Goal: Check status: Check status

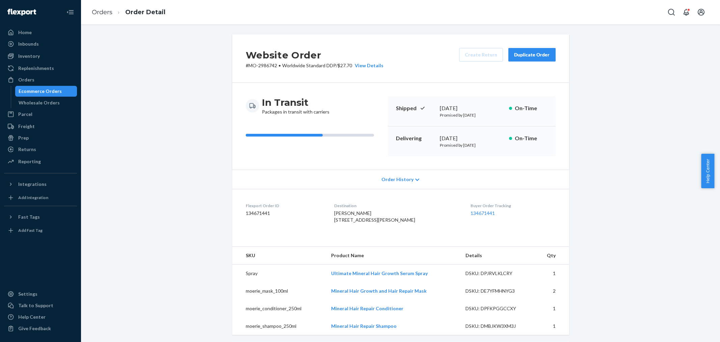
click at [59, 79] on div "Orders" at bounding box center [41, 79] width 72 height 9
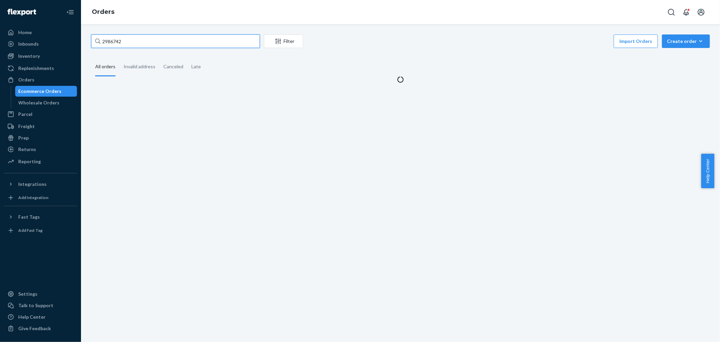
click at [190, 35] on input "2986742" at bounding box center [175, 41] width 169 height 14
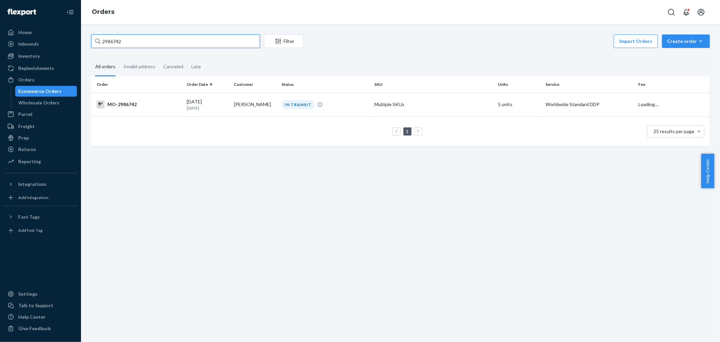
paste input "3007584"
type input "3007584"
click at [280, 104] on div "INVALID ADDRESS" at bounding box center [325, 104] width 90 height 9
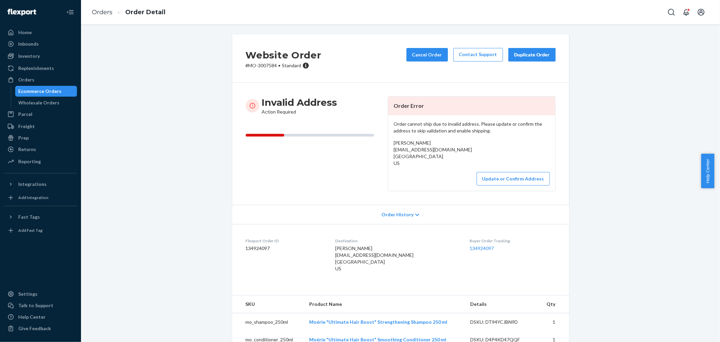
click at [249, 106] on icon at bounding box center [252, 105] width 7 height 7
click at [35, 79] on div "Orders" at bounding box center [41, 79] width 72 height 9
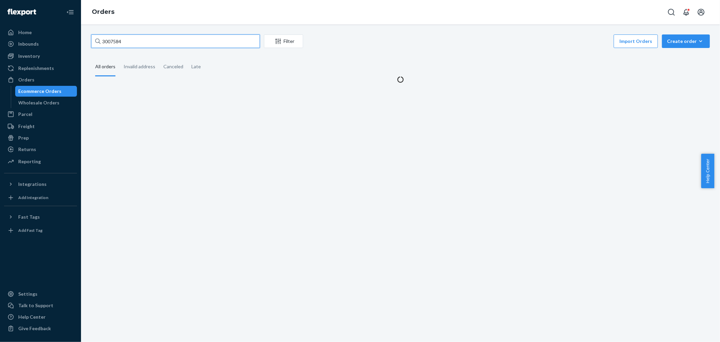
click at [131, 42] on input "3007584" at bounding box center [175, 41] width 169 height 14
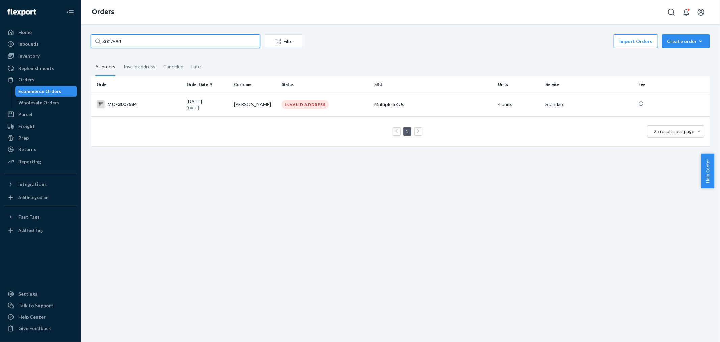
paste input "1876"
type input "3001876"
click at [240, 102] on td "[PERSON_NAME]" at bounding box center [255, 104] width 48 height 24
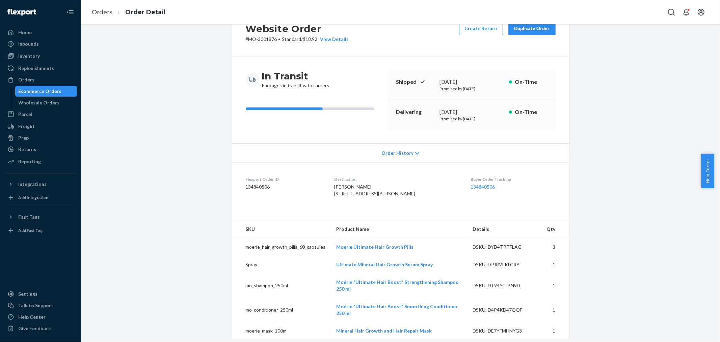
scroll to position [25, 0]
click at [402, 155] on span "Order History" at bounding box center [397, 154] width 32 height 7
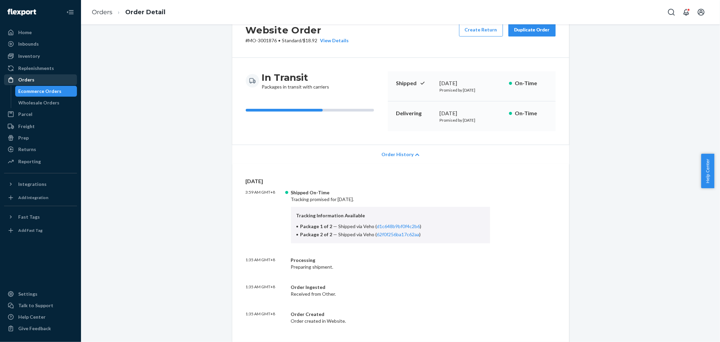
click at [41, 81] on div "Orders" at bounding box center [41, 79] width 72 height 9
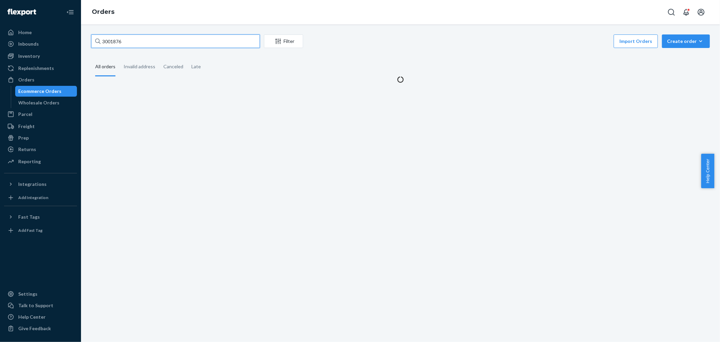
click at [109, 42] on input "3001876" at bounding box center [175, 41] width 169 height 14
paste input "297181"
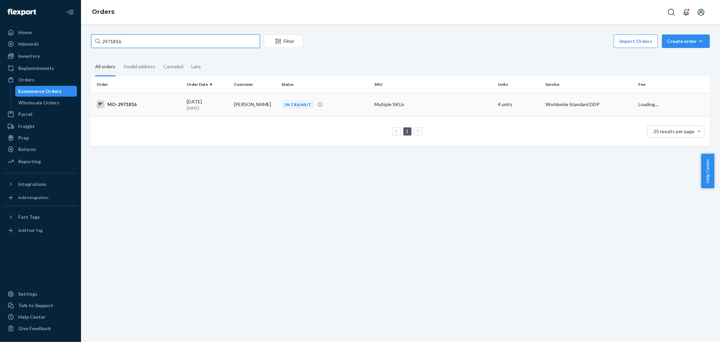
type input "2971816"
click at [339, 109] on td "IN TRANSIT" at bounding box center [325, 104] width 93 height 24
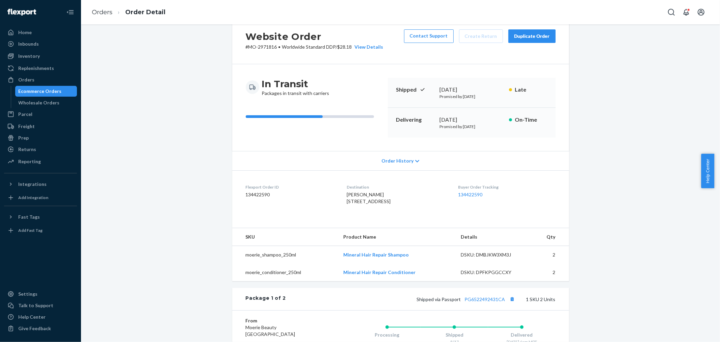
scroll to position [5, 0]
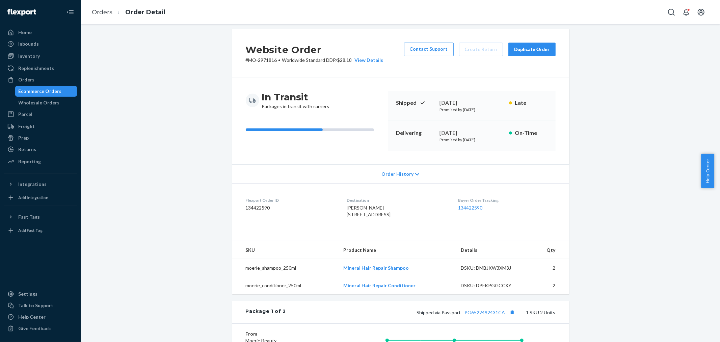
click at [394, 173] on span "Order History" at bounding box center [397, 173] width 32 height 7
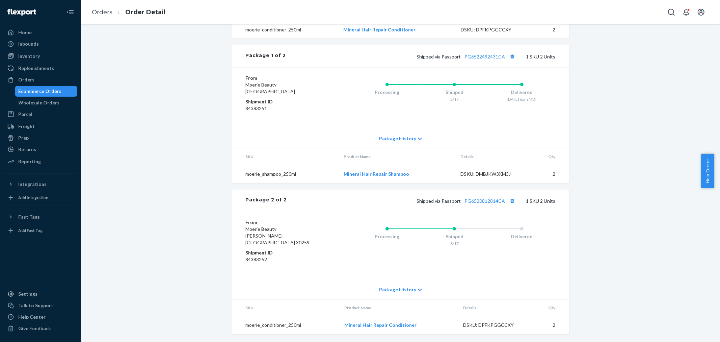
scroll to position [511, 0]
click at [396, 290] on span "Package History" at bounding box center [397, 289] width 37 height 7
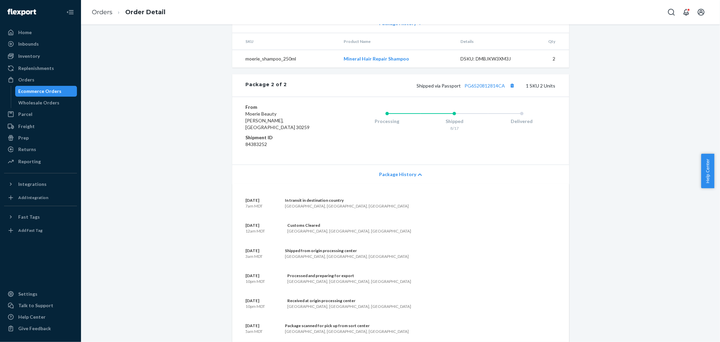
scroll to position [589, 0]
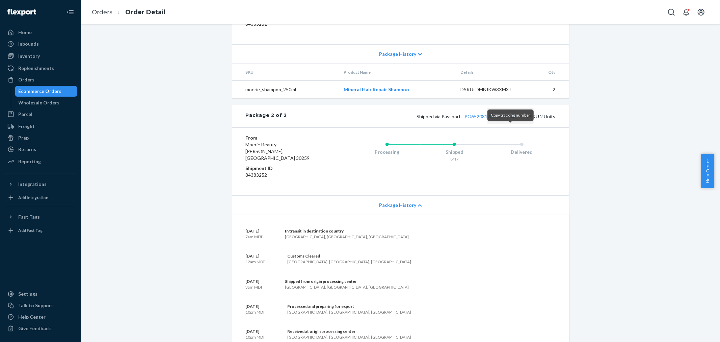
click at [510, 121] on button "Copy tracking number" at bounding box center [512, 116] width 9 height 9
